Goal: Task Accomplishment & Management: Manage account settings

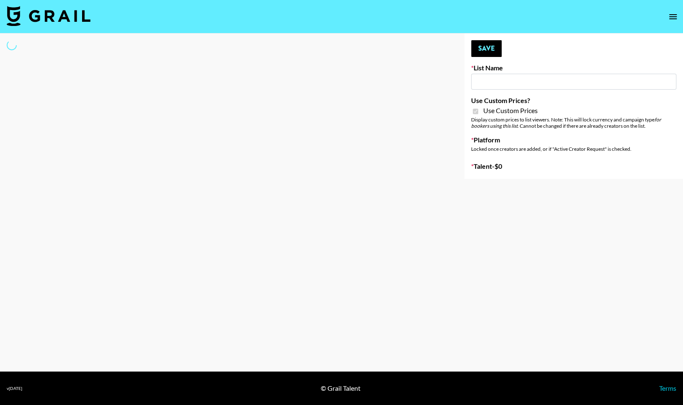
type input "Luckin - IG"
checkbox input "true"
select select "Brand"
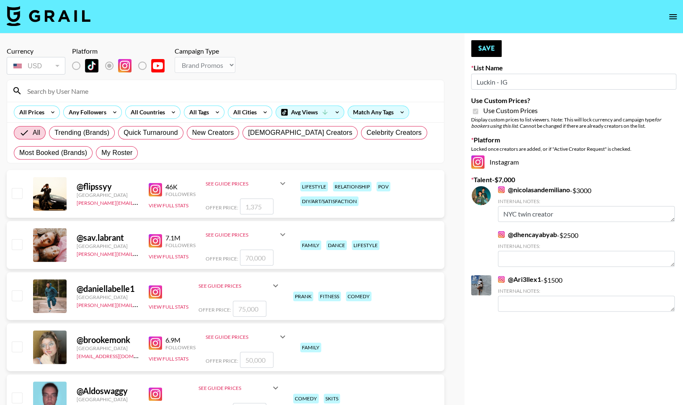
click at [107, 97] on input at bounding box center [230, 90] width 417 height 13
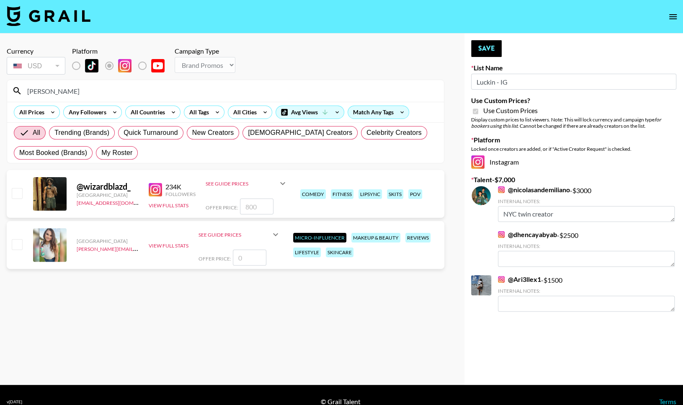
type input "[PERSON_NAME]"
click at [18, 195] on input "checkbox" at bounding box center [17, 193] width 10 height 10
checkbox input "true"
type input "800"
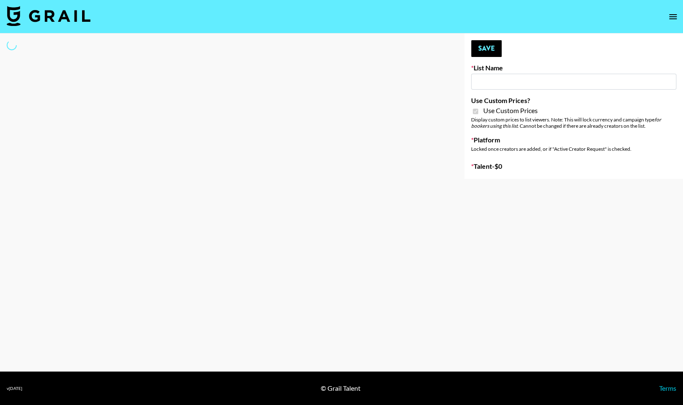
type input "Hume IG (19th Aug)"
checkbox input "true"
select select "Brand"
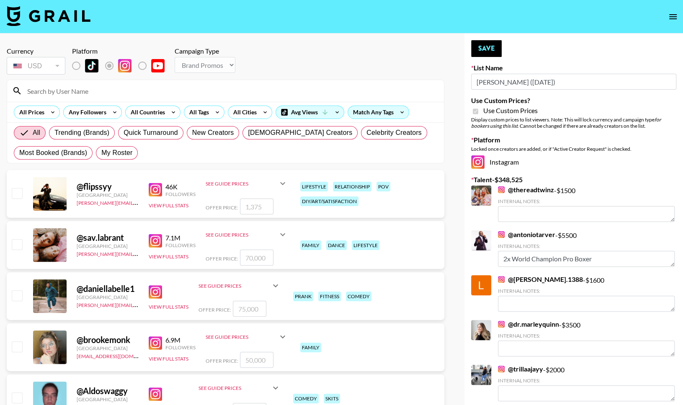
click at [124, 93] on input at bounding box center [230, 90] width 417 height 13
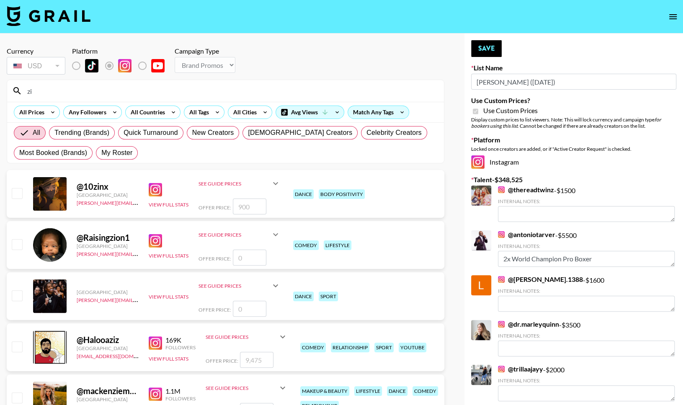
type input "z"
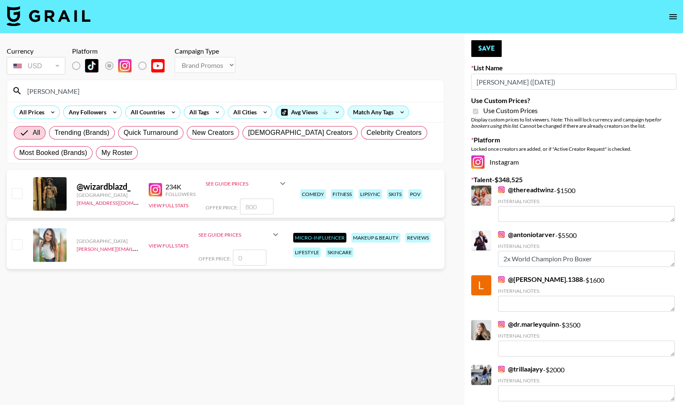
type input "[PERSON_NAME]"
click at [19, 194] on input "checkbox" at bounding box center [17, 193] width 10 height 10
checkbox input "true"
type input "800"
click at [491, 49] on button "Save" at bounding box center [486, 48] width 31 height 17
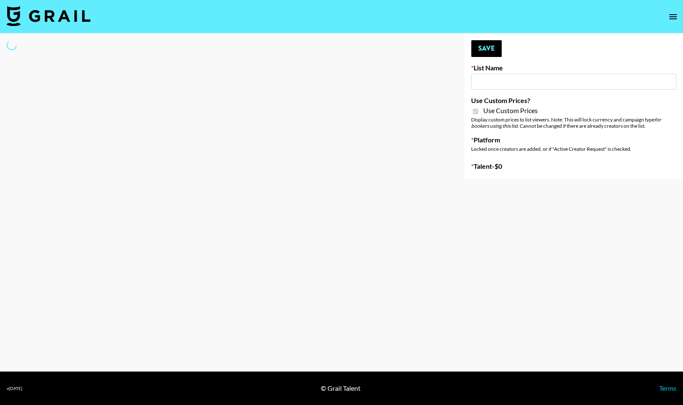
type input "Liquid Brands (19th Aug)"
checkbox input "true"
select select "Brand"
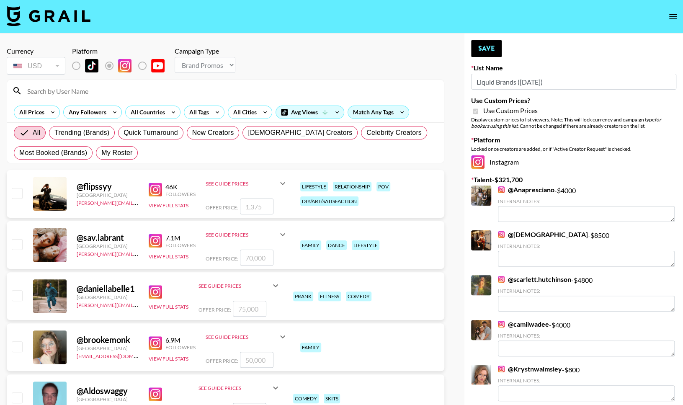
click at [165, 83] on div at bounding box center [225, 91] width 437 height 22
click at [160, 87] on input at bounding box center [230, 90] width 417 height 13
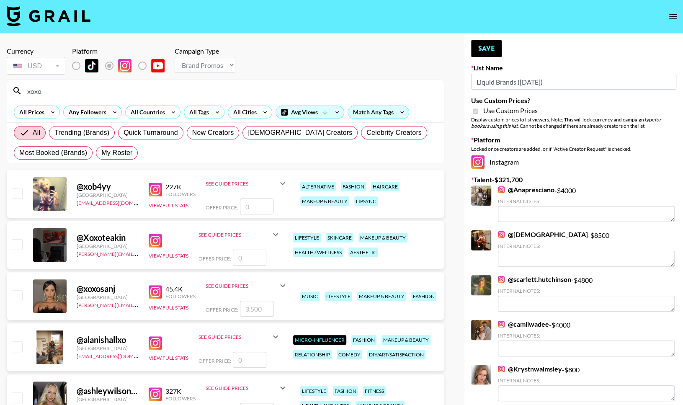
type input "xoxo"
click at [21, 190] on input "checkbox" at bounding box center [17, 193] width 10 height 10
click at [14, 194] on input "checkbox" at bounding box center [17, 193] width 10 height 10
click at [18, 190] on input "checkbox" at bounding box center [17, 193] width 10 height 10
click at [23, 194] on div "@ xob4yy United States akvile.kiezaite@grail-talent.com 227K Followers View Ful…" at bounding box center [226, 194] width 438 height 48
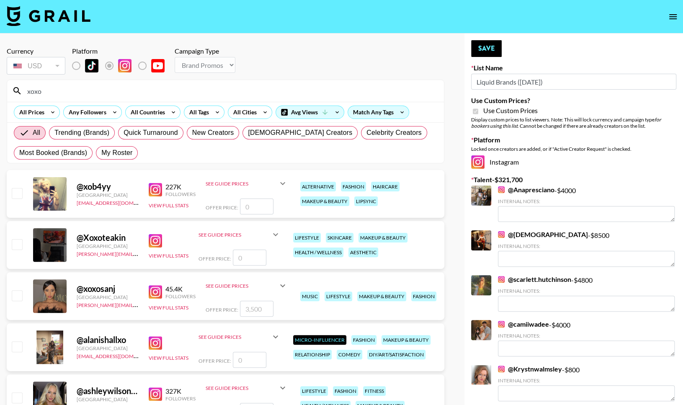
click at [19, 193] on input "checkbox" at bounding box center [17, 193] width 10 height 10
checkbox input "false"
click at [258, 204] on input "number" at bounding box center [257, 207] width 34 height 16
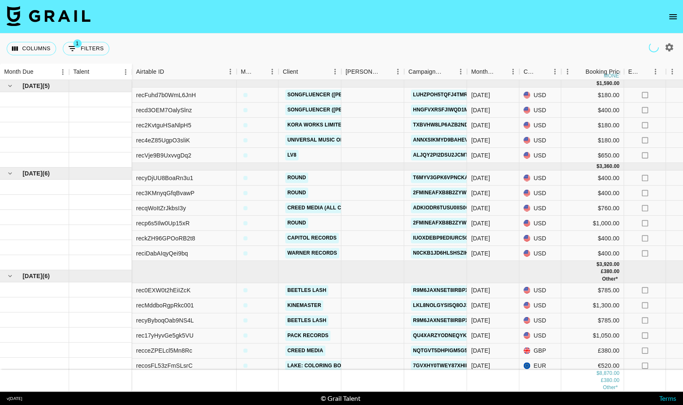
click at [680, 10] on nav at bounding box center [341, 17] width 683 height 34
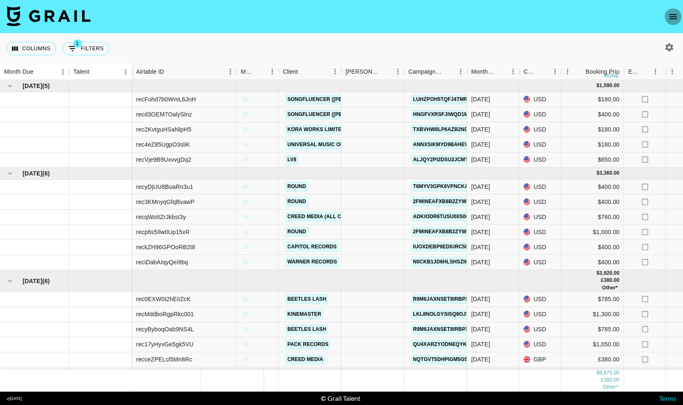
click at [677, 12] on icon "open drawer" at bounding box center [673, 17] width 10 height 10
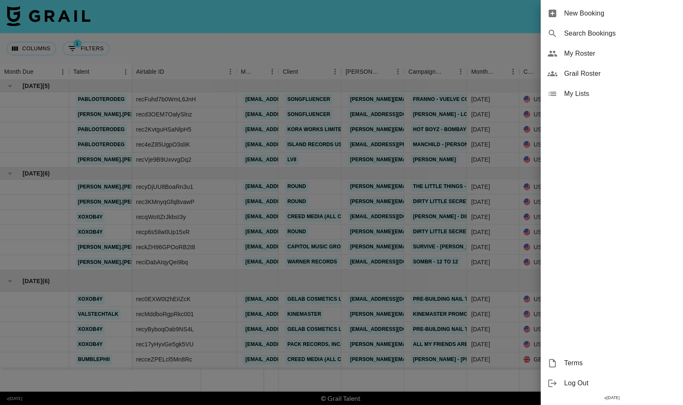
click at [582, 59] on div "My Roster" at bounding box center [612, 54] width 142 height 20
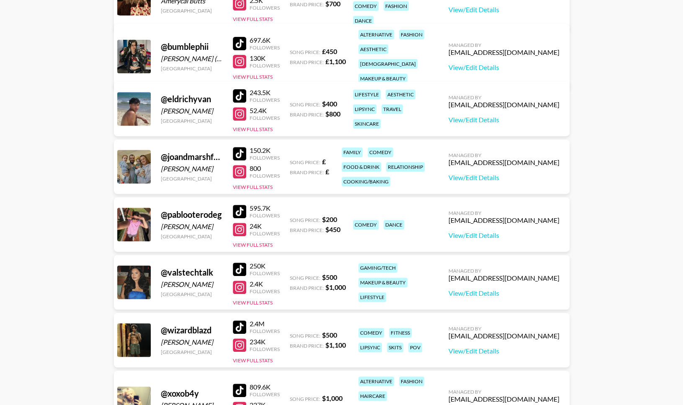
scroll to position [168, 0]
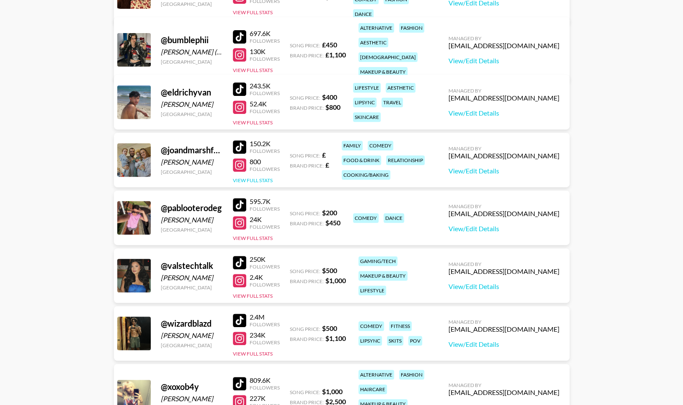
click at [252, 181] on button "View Full Stats" at bounding box center [253, 180] width 40 height 6
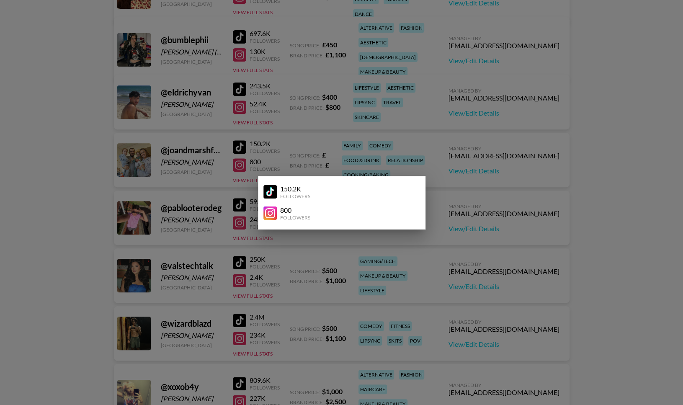
click at [310, 147] on div at bounding box center [341, 202] width 683 height 405
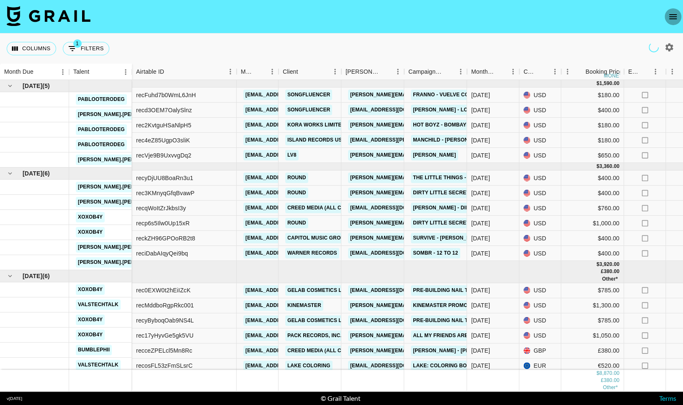
click at [669, 22] on button "open drawer" at bounding box center [673, 16] width 17 height 17
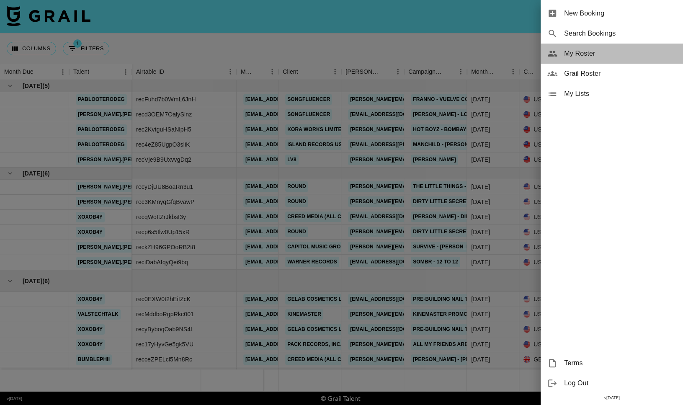
click at [571, 52] on span "My Roster" at bounding box center [620, 54] width 112 height 10
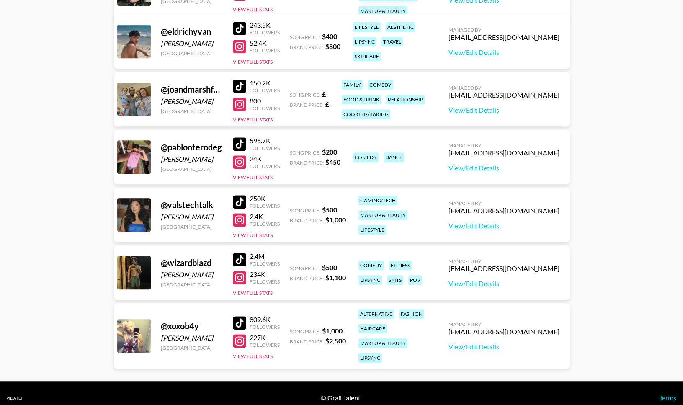
scroll to position [238, 0]
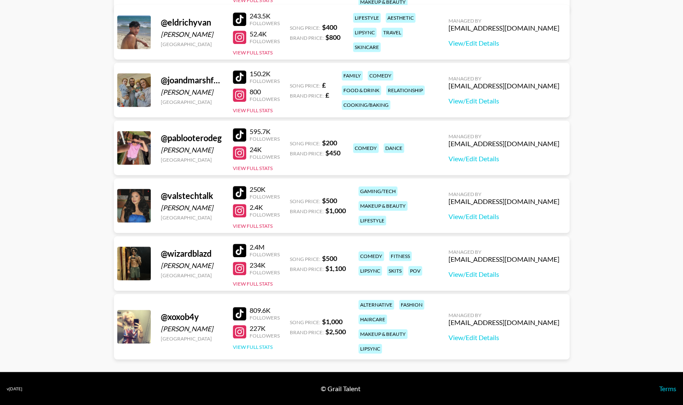
click at [260, 344] on button "View Full Stats" at bounding box center [253, 347] width 40 height 6
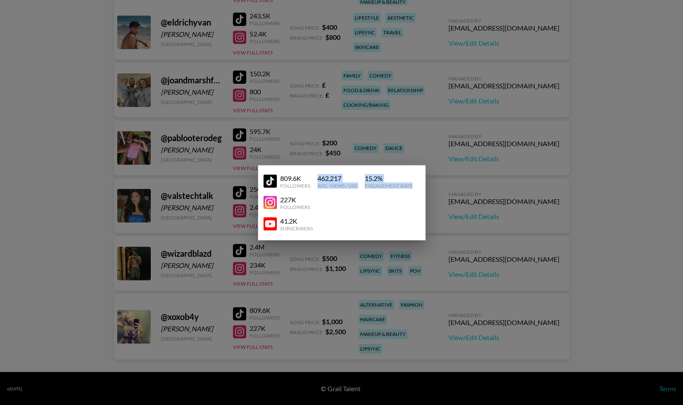
drag, startPoint x: 413, startPoint y: 186, endPoint x: 316, endPoint y: 177, distance: 97.6
click at [316, 177] on div "809.6K Followers 462,217 Avg. Views / Vid 15.2 % Engagement Rate" at bounding box center [342, 181] width 157 height 21
copy div "462,217 Avg. Views / Vid 15.2 % Engagement Rate"
click at [411, 189] on div "809.6K Followers 462,217 Avg. Views / Vid 15.2 % Engagement Rate" at bounding box center [342, 181] width 157 height 21
drag, startPoint x: 416, startPoint y: 186, endPoint x: 277, endPoint y: 177, distance: 138.5
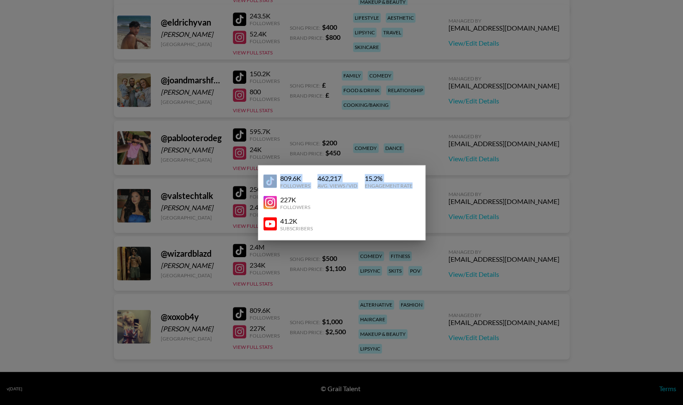
click at [277, 177] on div "809.6K Followers 462,217 Avg. Views / Vid 15.2 % Engagement Rate" at bounding box center [342, 181] width 157 height 21
copy div "809.6K Followers 462,217 Avg. Views / Vid 15.2 % Engagement Rate"
